Goal: Task Accomplishment & Management: Manage account settings

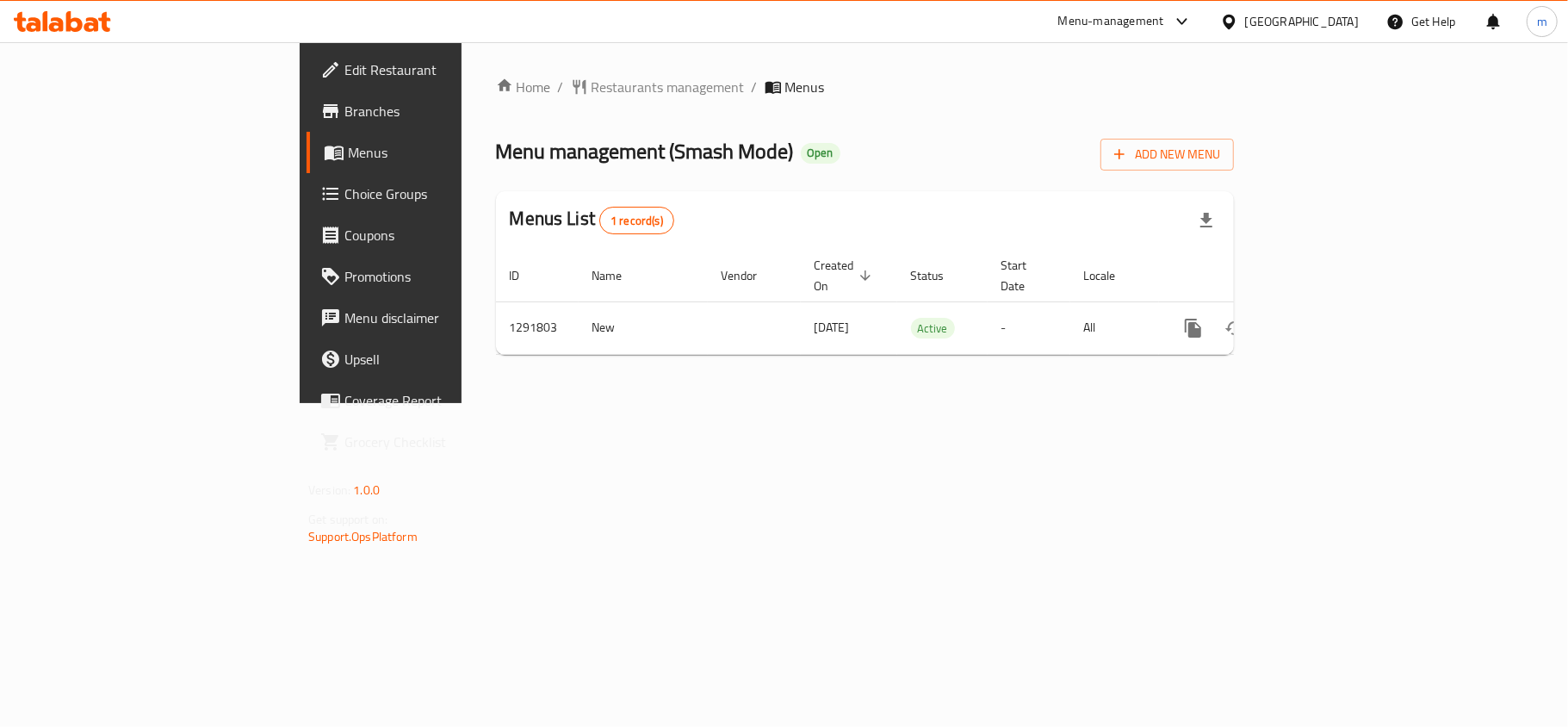
click at [32, 15] on icon at bounding box center [62, 22] width 97 height 21
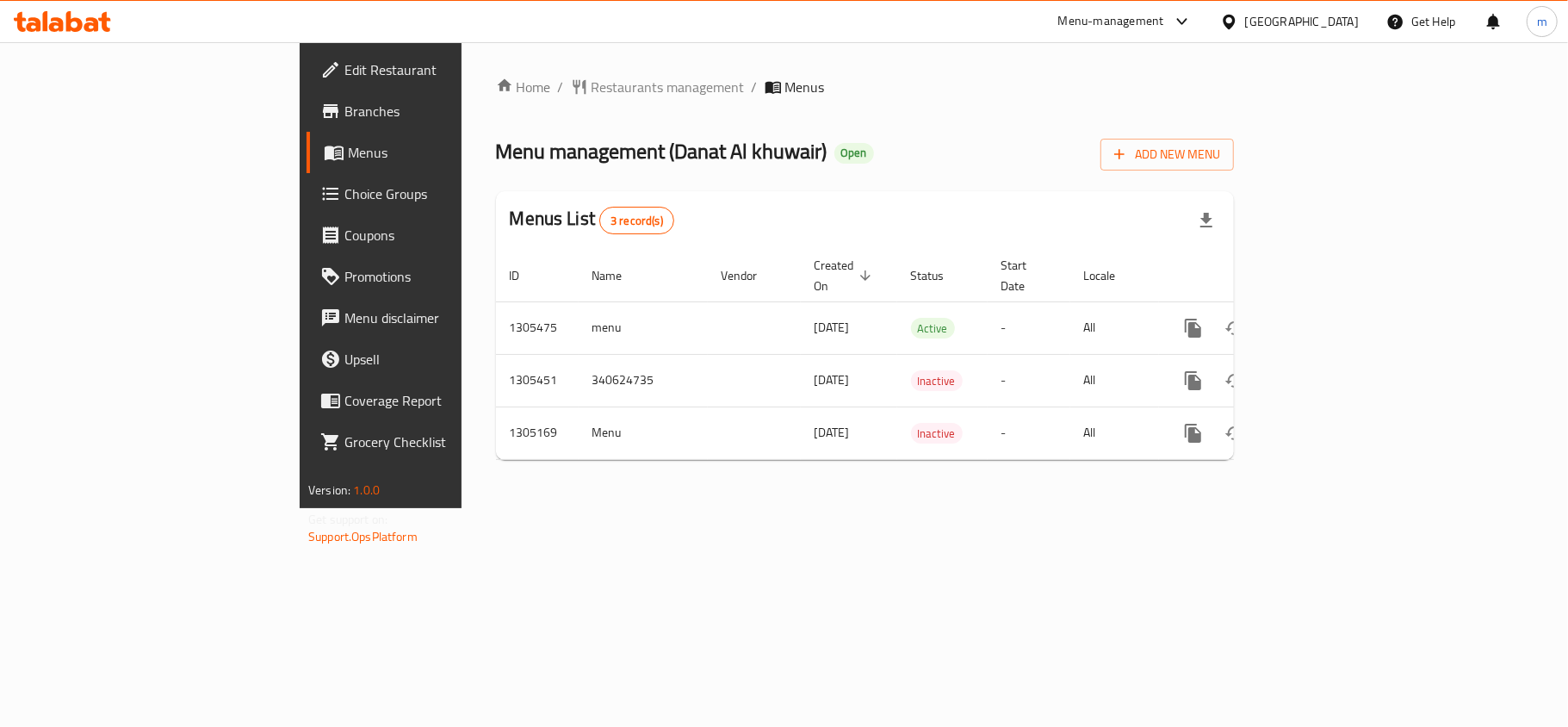
click at [46, 24] on icon at bounding box center [46, 21] width 5 height 20
